Goal: Download file/media

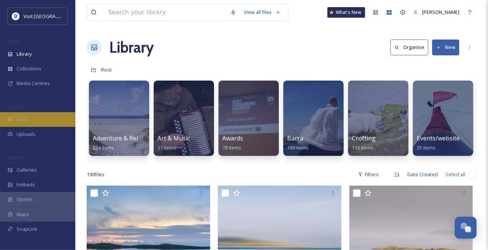
click at [38, 127] on div "UGC" at bounding box center [37, 119] width 75 height 15
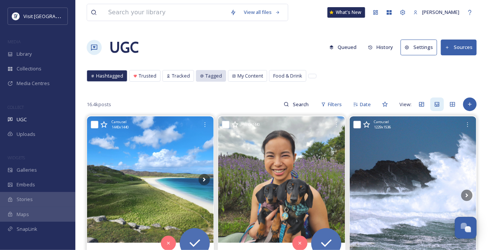
click at [222, 80] on span "Tagged" at bounding box center [213, 75] width 17 height 7
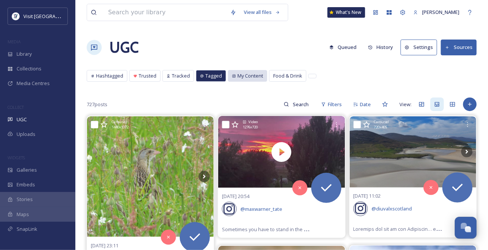
click at [263, 80] on span "My Content" at bounding box center [251, 75] width 26 height 7
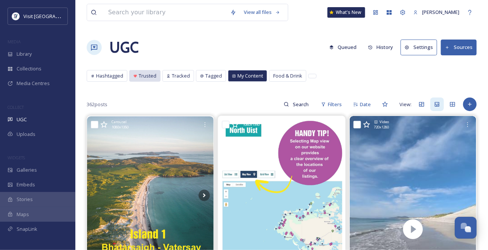
click at [156, 80] on span "Trusted" at bounding box center [148, 75] width 18 height 7
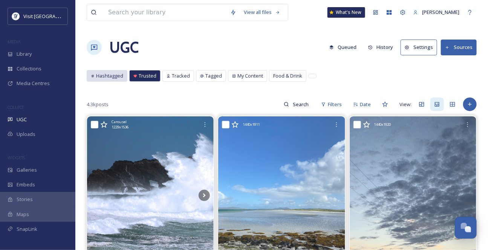
click at [112, 80] on span "Hashtagged" at bounding box center [109, 75] width 27 height 7
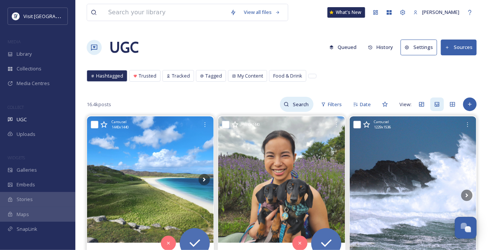
click at [293, 112] on input at bounding box center [301, 104] width 25 height 15
type input "hebrideanway"
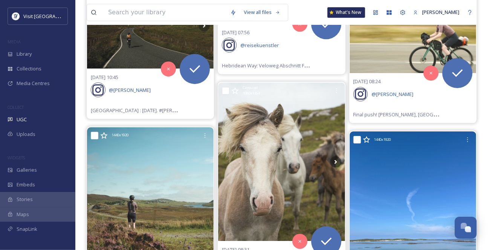
scroll to position [1919, 0]
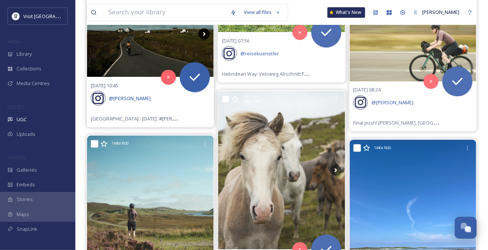
click at [206, 40] on icon at bounding box center [204, 33] width 11 height 11
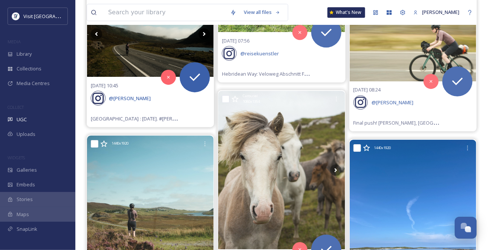
click at [204, 40] on icon at bounding box center [204, 33] width 11 height 11
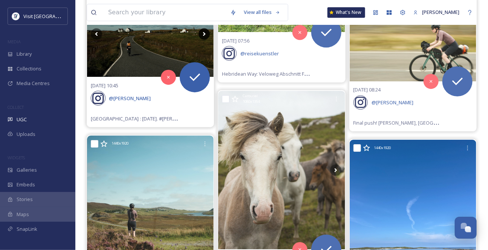
click at [204, 40] on icon at bounding box center [204, 33] width 11 height 11
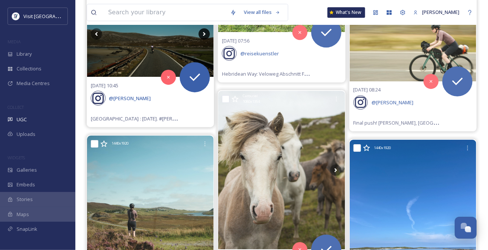
click at [206, 40] on icon at bounding box center [204, 33] width 11 height 11
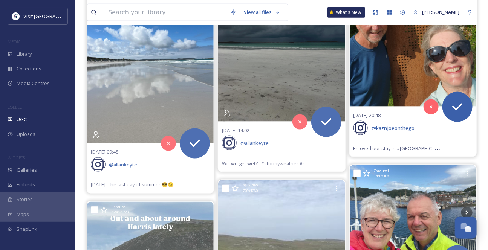
scroll to position [2502, 0]
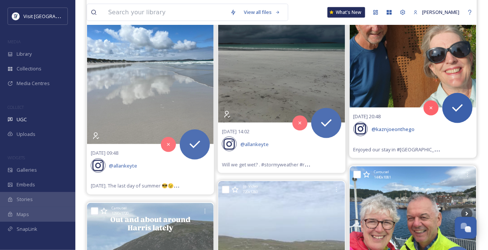
click at [467, 29] on icon at bounding box center [466, 23] width 11 height 11
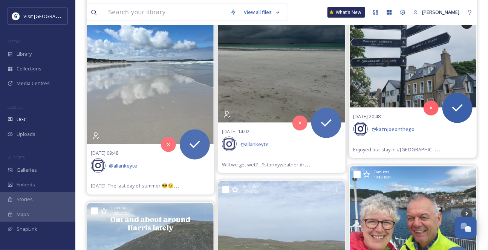
click at [468, 29] on icon at bounding box center [466, 23] width 11 height 11
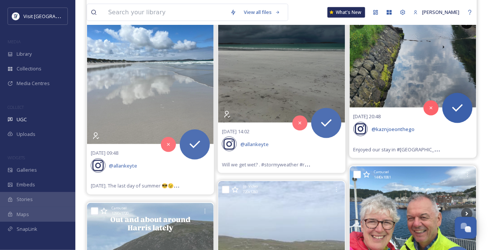
click at [468, 29] on icon at bounding box center [466, 23] width 11 height 11
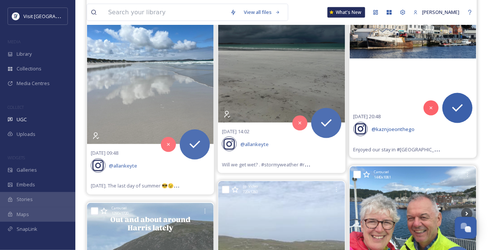
click at [468, 29] on icon at bounding box center [466, 23] width 11 height 11
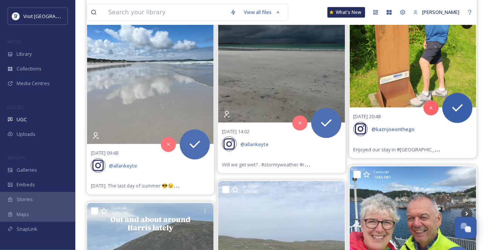
click at [468, 29] on icon at bounding box center [466, 23] width 11 height 11
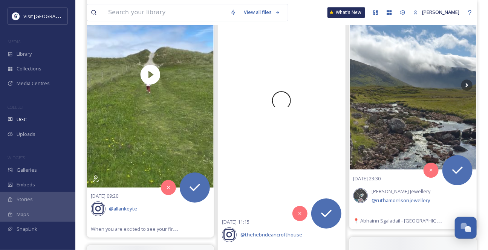
scroll to position [3050, 0]
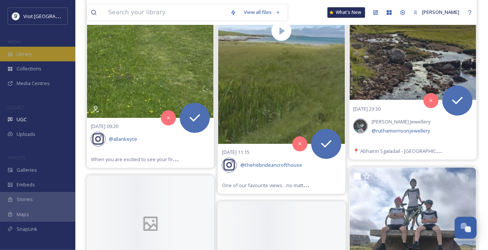
click at [54, 60] on div "Library" at bounding box center [37, 54] width 75 height 15
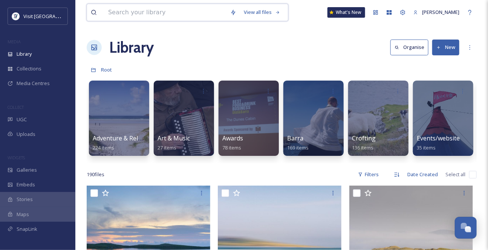
click at [145, 13] on input at bounding box center [165, 12] width 122 height 17
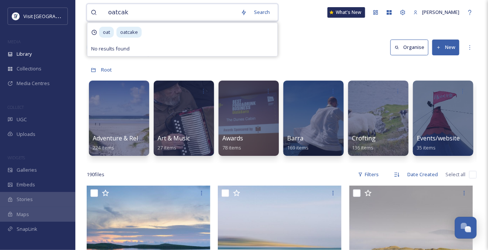
type input "oatcake"
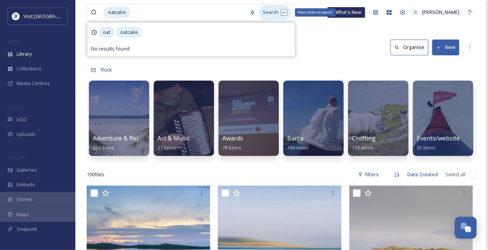
click at [278, 18] on div "Search Press Enter to search" at bounding box center [275, 12] width 32 height 15
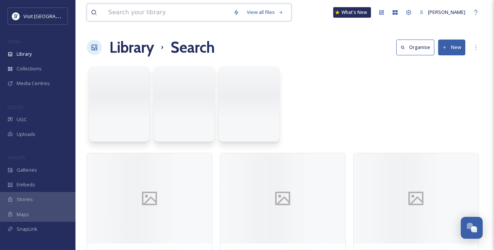
click at [276, 15] on div "View all files" at bounding box center [265, 12] width 44 height 15
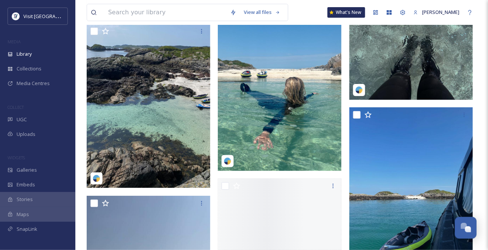
scroll to position [3119, 0]
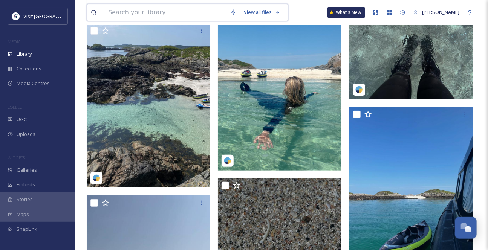
click at [118, 12] on input at bounding box center [165, 12] width 122 height 17
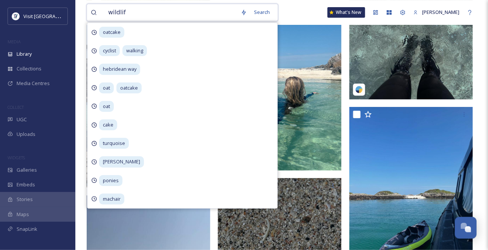
type input "wildlife"
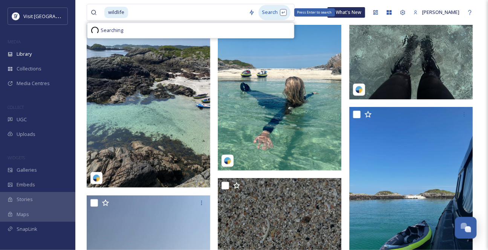
click at [277, 12] on div "Search Press Enter to search" at bounding box center [275, 12] width 32 height 15
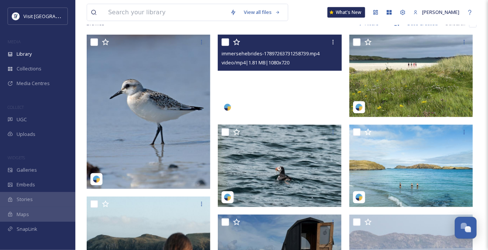
scroll to position [103, 0]
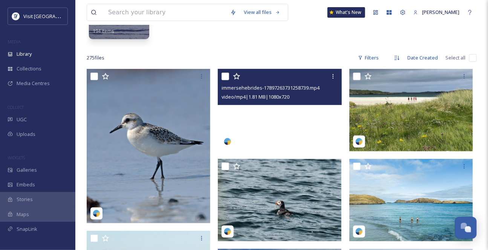
click at [280, 122] on video "immersehebrides-17897263731258739.mp4" at bounding box center [280, 110] width 124 height 83
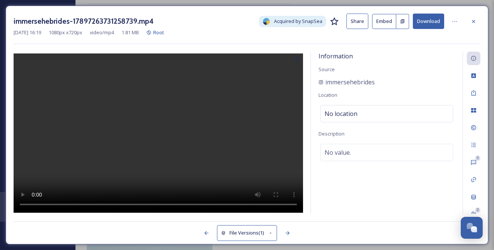
click at [436, 20] on button "Download" at bounding box center [427, 21] width 31 height 15
drag, startPoint x: 393, startPoint y: 91, endPoint x: 326, endPoint y: 92, distance: 67.5
click at [326, 87] on div "immersehebrides" at bounding box center [386, 82] width 136 height 9
copy span "immersehebrides"
click at [474, 19] on icon at bounding box center [473, 21] width 6 height 6
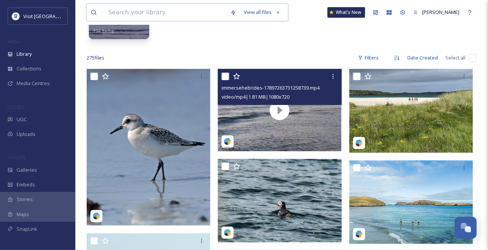
click at [157, 16] on input at bounding box center [165, 12] width 122 height 17
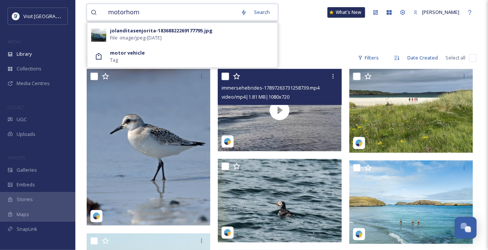
type input "motorhome"
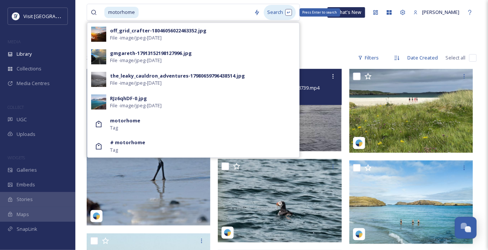
click at [273, 11] on div "Search Press Enter to search" at bounding box center [280, 12] width 32 height 15
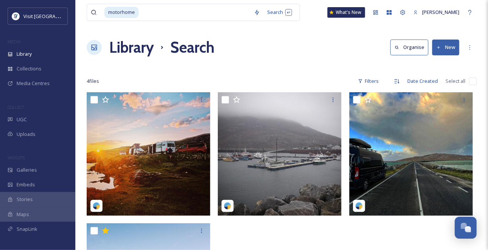
click at [342, 38] on div "motorhome Search What's New [PERSON_NAME] Library Search Organise New Your Sele…" at bounding box center [281, 195] width 413 height 391
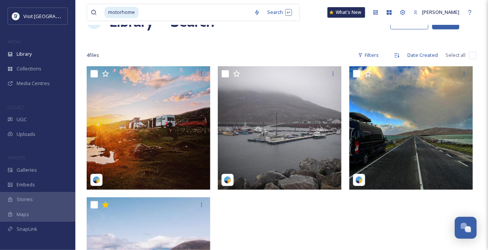
scroll to position [34, 0]
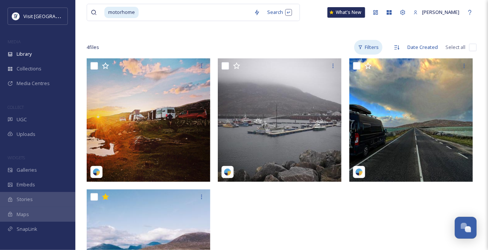
click at [363, 55] on div "Filters" at bounding box center [368, 47] width 28 height 15
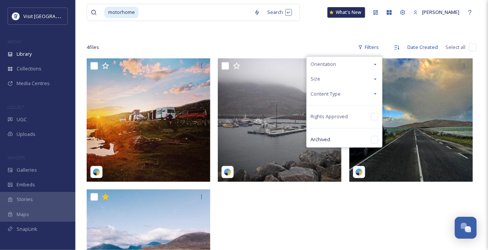
click at [373, 97] on icon at bounding box center [376, 94] width 6 height 6
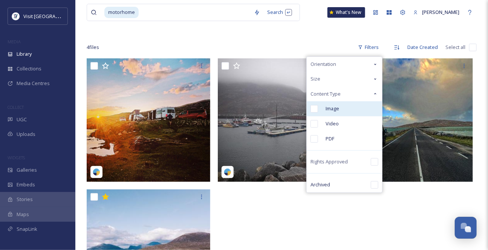
click at [311, 113] on input "checkbox" at bounding box center [315, 109] width 8 height 8
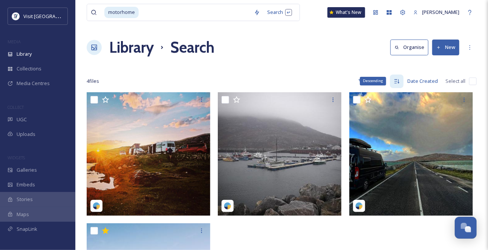
click at [394, 84] on icon at bounding box center [397, 81] width 6 height 6
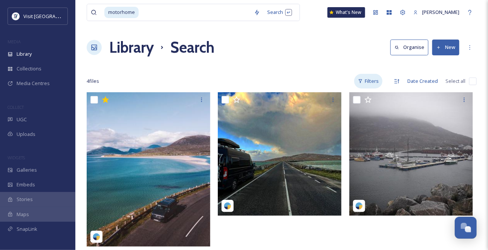
click at [365, 89] on div "Filters" at bounding box center [368, 81] width 28 height 15
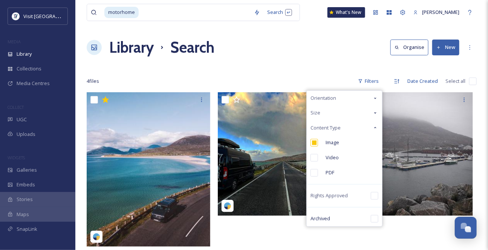
click at [373, 116] on icon at bounding box center [376, 113] width 6 height 6
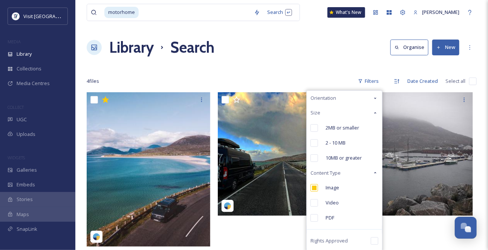
click at [311, 147] on input "checkbox" at bounding box center [315, 144] width 8 height 8
